Goal: Check status

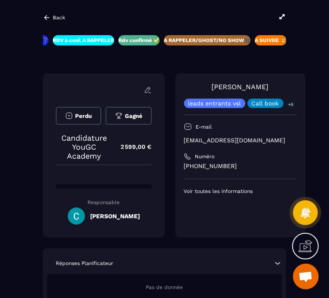
click at [43, 19] on icon at bounding box center [47, 18] width 8 height 8
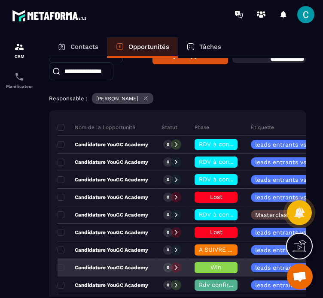
scroll to position [83, 0]
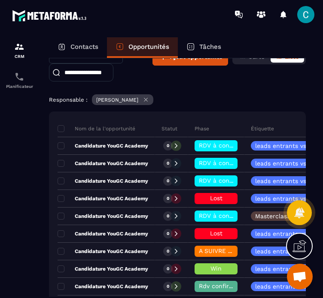
click at [206, 127] on p "Phase" at bounding box center [201, 128] width 15 height 7
click at [193, 131] on div "Phase" at bounding box center [216, 128] width 56 height 17
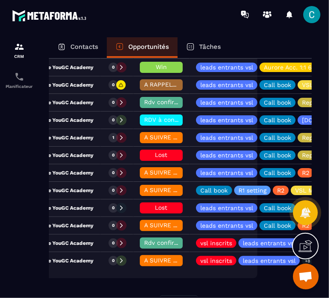
scroll to position [0, 53]
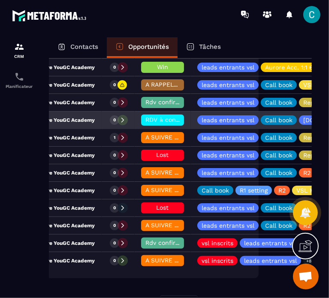
click at [160, 118] on span "RDV à conf. A RAPPELER" at bounding box center [182, 119] width 72 height 7
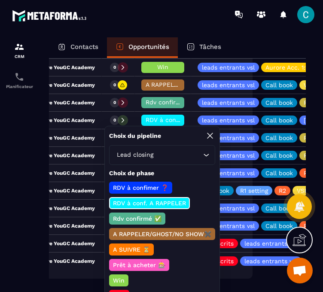
click at [139, 218] on p "Rdv confirmé ✅" at bounding box center [137, 218] width 51 height 9
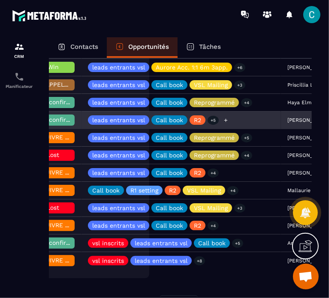
scroll to position [0, 173]
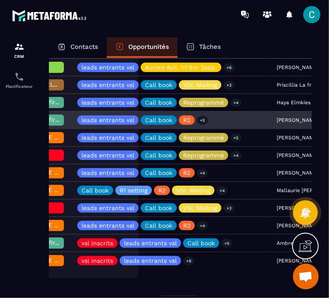
click at [279, 116] on div "[PERSON_NAME]" at bounding box center [310, 120] width 80 height 17
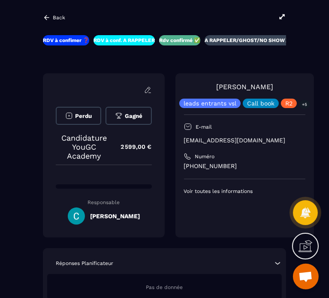
scroll to position [0, 18]
